Goal: Register for event/course

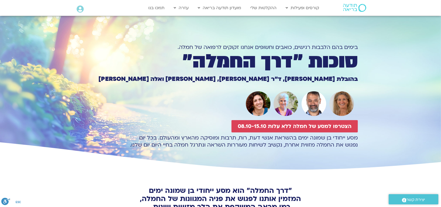
click at [110, 40] on div "בימים בהם הלבבות רגישים, כואבים וחשופים אנחנו זקוקים לרפואה של חמלה." at bounding box center [220, 37] width 275 height 25
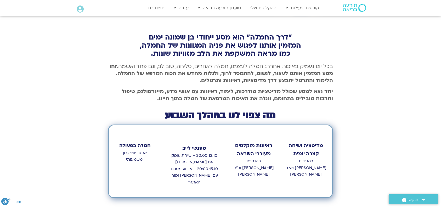
scroll to position [181, 0]
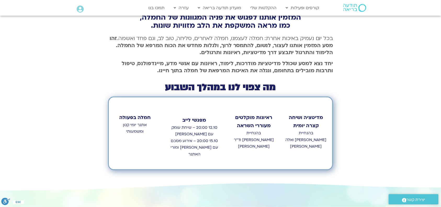
click at [230, 150] on div "ראיונות מוקלטים מעוררי השראה בהנחיית [PERSON_NAME] וד״ר [PERSON_NAME]" at bounding box center [253, 133] width 47 height 67
click at [93, 137] on div ""דרך החמלה" הוא מסע ייחודי בן שמונה ימים המזמין אותנו לפגוש את פניה המגוונות של…" at bounding box center [220, 86] width 441 height 193
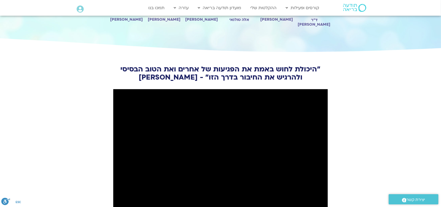
scroll to position [711, 0]
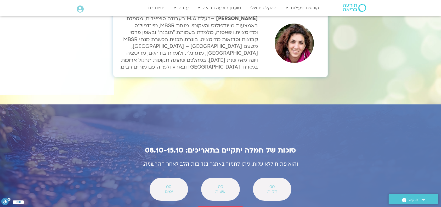
scroll to position [1786, 0]
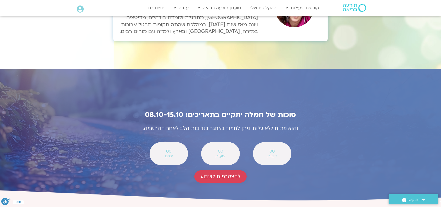
click at [223, 174] on span "להצטרפות לשבוע" at bounding box center [221, 177] width 40 height 6
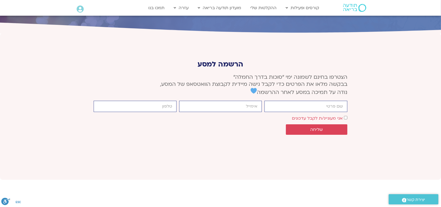
scroll to position [1958, 0]
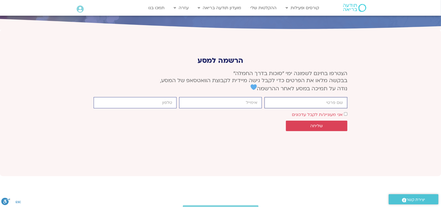
click at [313, 97] on input "firstname" at bounding box center [306, 102] width 83 height 11
type input "L J"
type input "[EMAIL_ADDRESS][DOMAIN_NAME]"
click at [311, 124] on span "שליחה" at bounding box center [317, 126] width 13 height 5
click at [141, 97] on input "cellphone" at bounding box center [135, 102] width 83 height 11
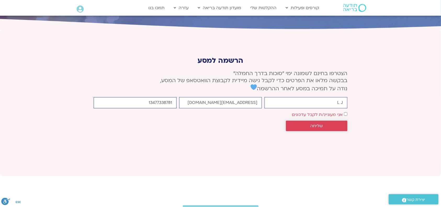
type input "13477338781"
click at [308, 124] on span "שליחה" at bounding box center [316, 126] width 49 height 5
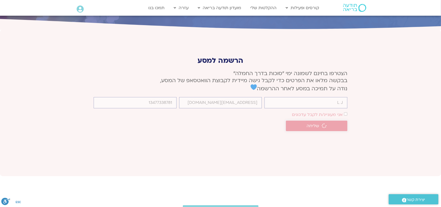
scroll to position [1954, 0]
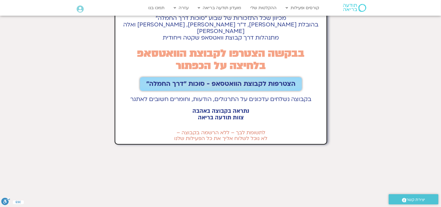
scroll to position [84, 0]
